Goal: Navigation & Orientation: Find specific page/section

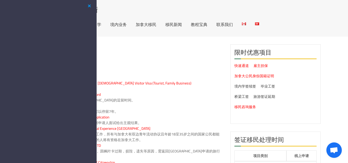
click at [91, 4] on button "button" at bounding box center [89, 6] width 6 height 6
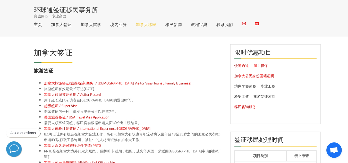
click at [150, 23] on link "加拿大移民" at bounding box center [146, 24] width 21 height 4
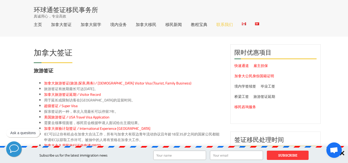
click at [229, 22] on link "联系我们" at bounding box center [224, 24] width 16 height 4
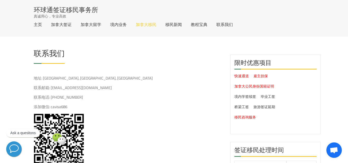
click at [149, 25] on link "加拿大移民" at bounding box center [146, 24] width 21 height 4
